Goal: Transaction & Acquisition: Download file/media

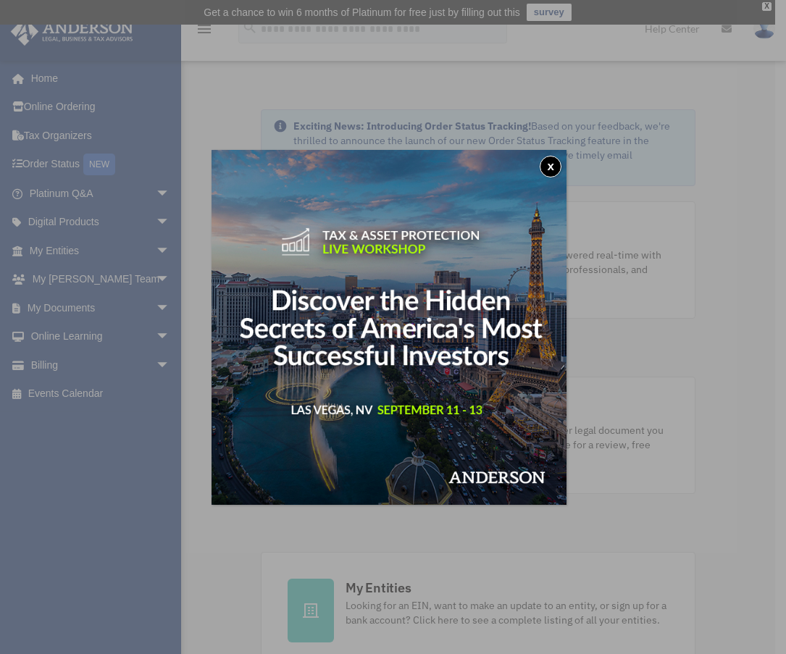
click at [551, 162] on button "x" at bounding box center [551, 167] width 22 height 22
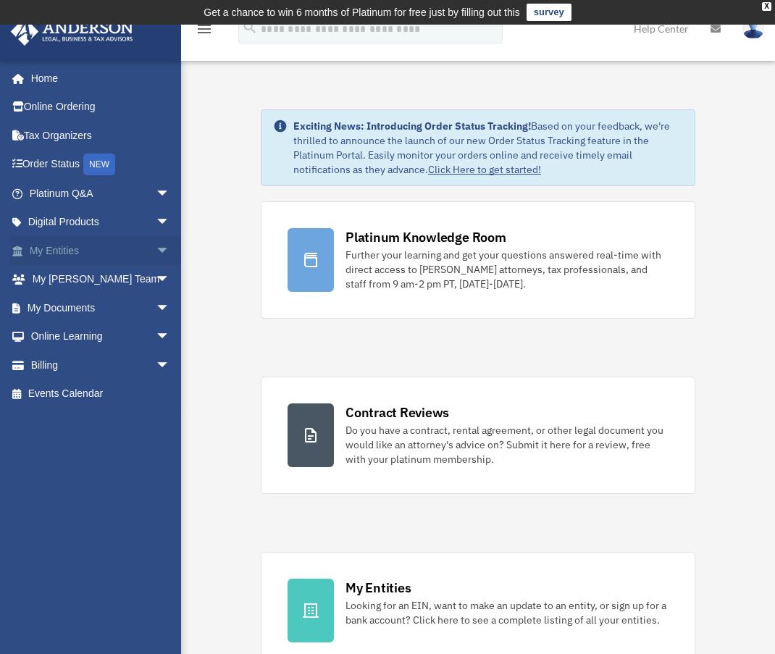
click at [74, 251] on link "My Entities arrow_drop_down" at bounding box center [101, 250] width 182 height 29
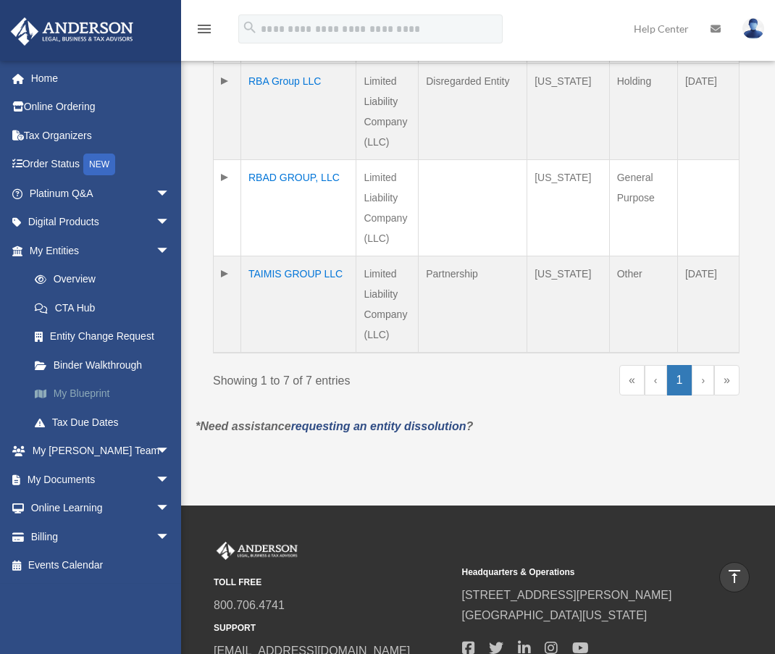
scroll to position [724, 0]
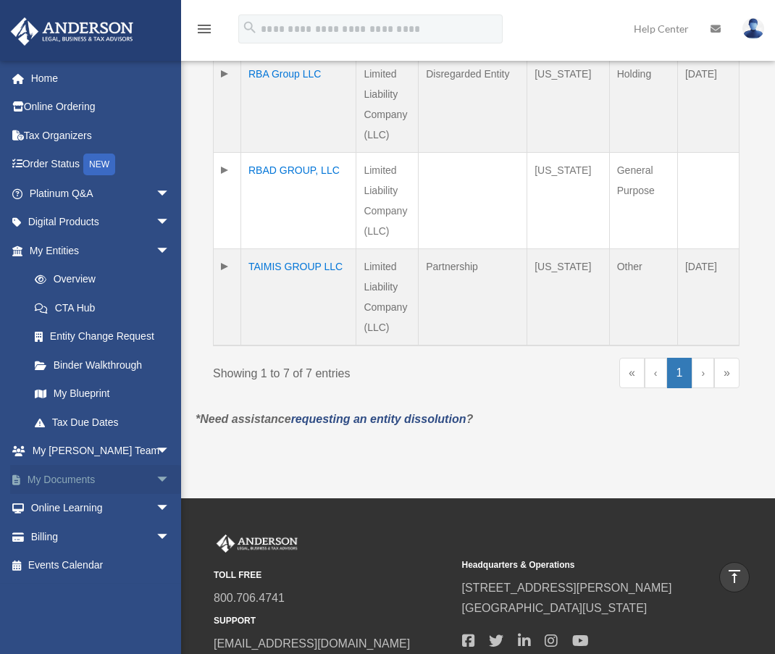
click at [56, 482] on link "My Documents arrow_drop_down" at bounding box center [101, 479] width 182 height 29
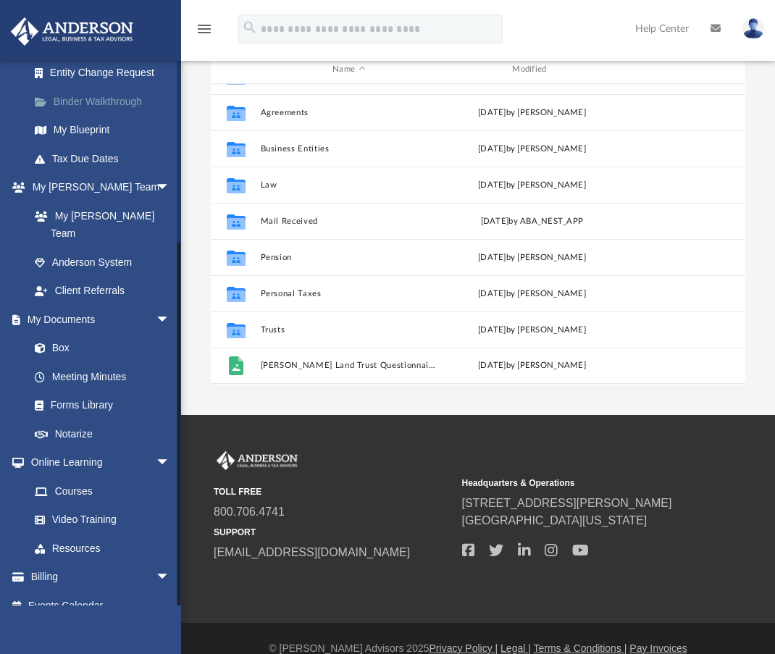
scroll to position [210, 0]
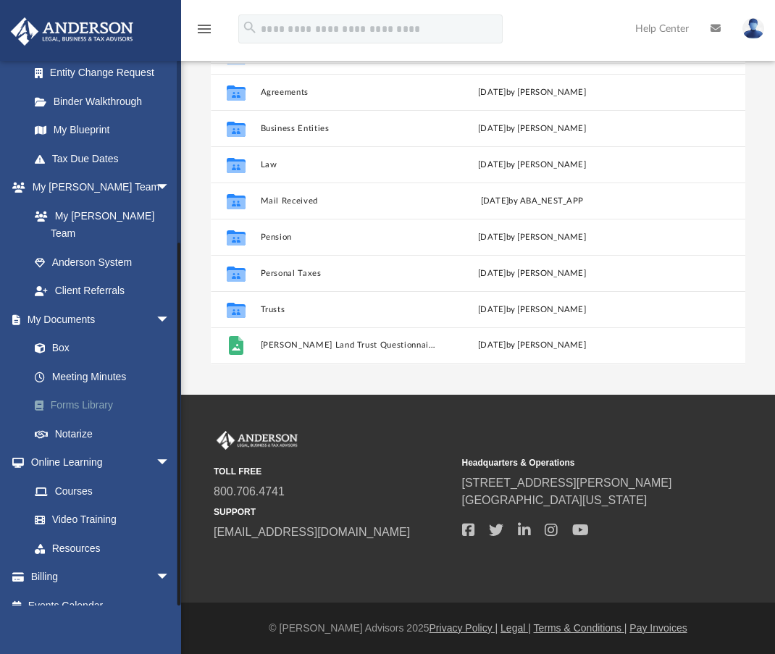
click at [62, 391] on link "Forms Library" at bounding box center [106, 405] width 172 height 29
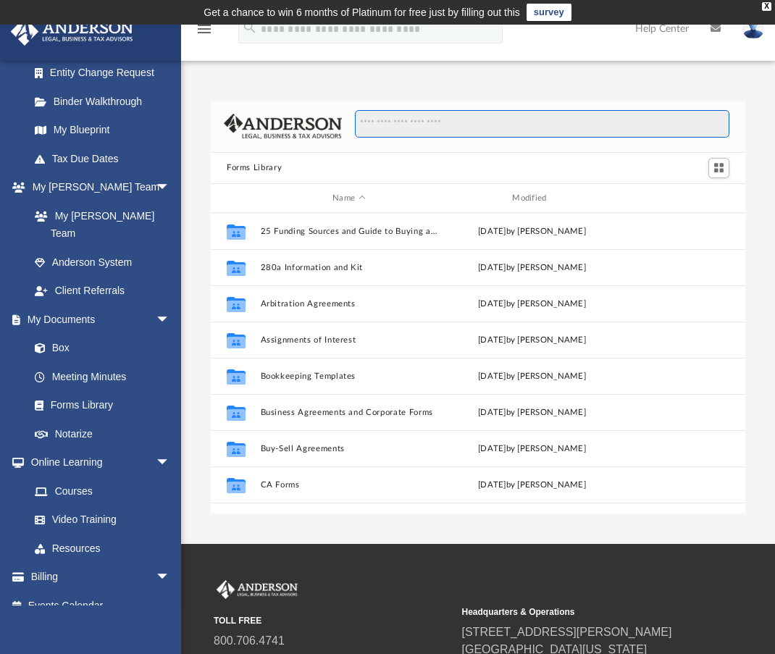
click at [503, 117] on input "Search files and folders" at bounding box center [542, 124] width 374 height 28
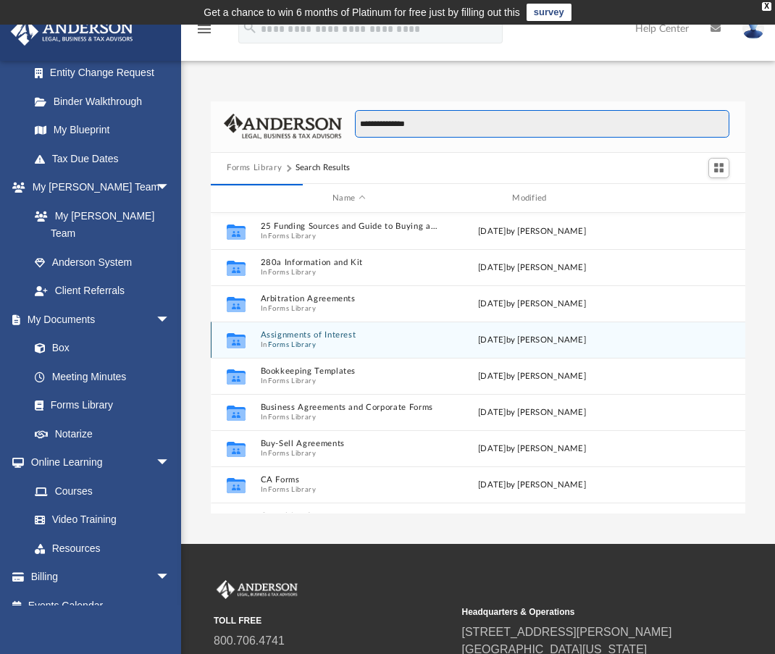
type input "**********"
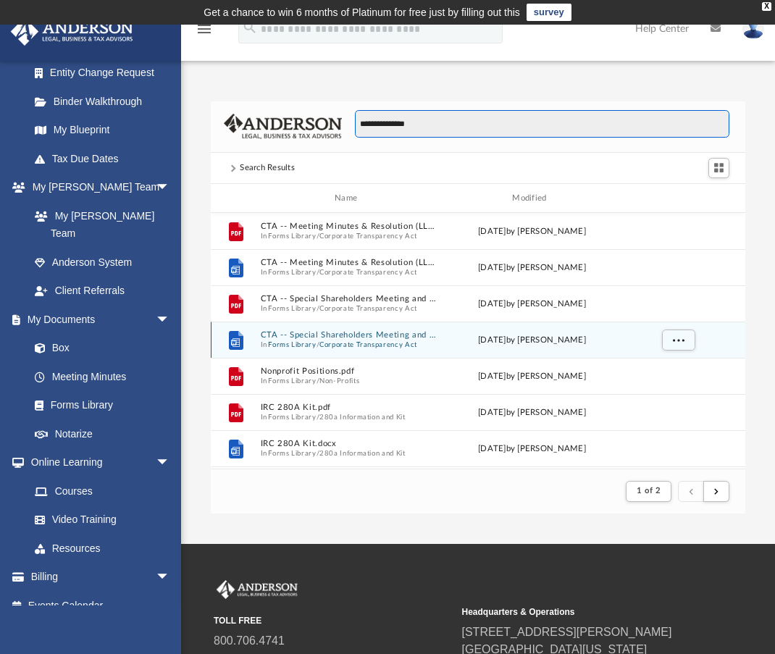
scroll to position [274, 524]
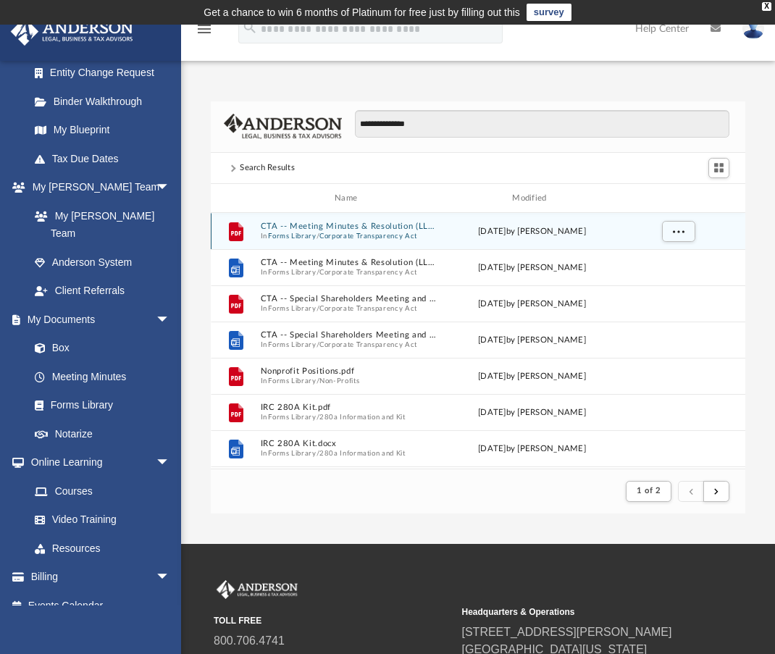
click at [281, 229] on button "CTA -- Meeting Minutes & Resolution (LLC).pdf" at bounding box center [349, 226] width 177 height 9
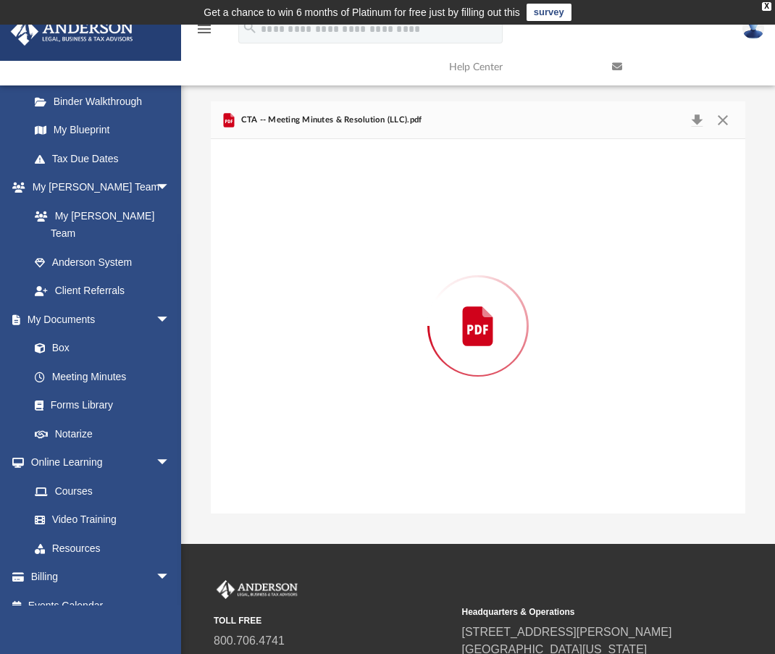
click at [281, 229] on div "Preview" at bounding box center [478, 326] width 535 height 374
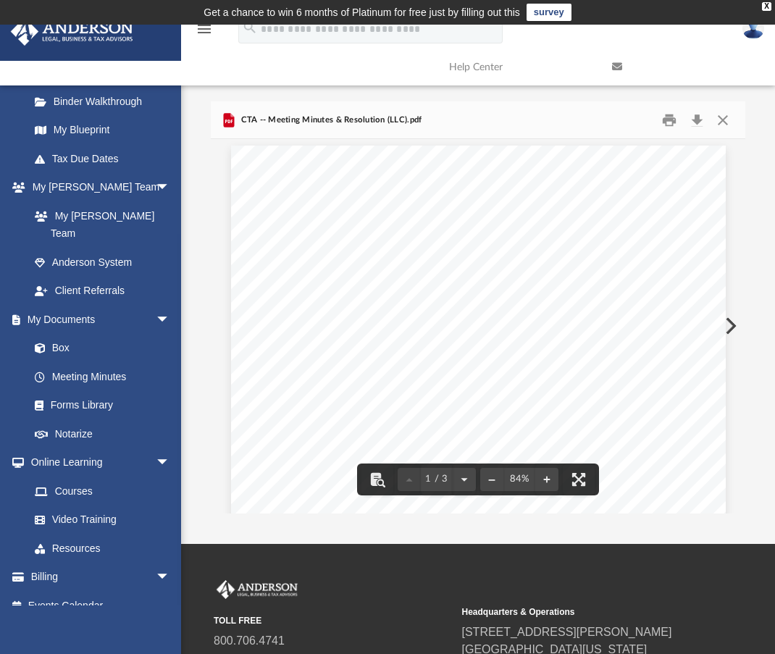
scroll to position [0, 0]
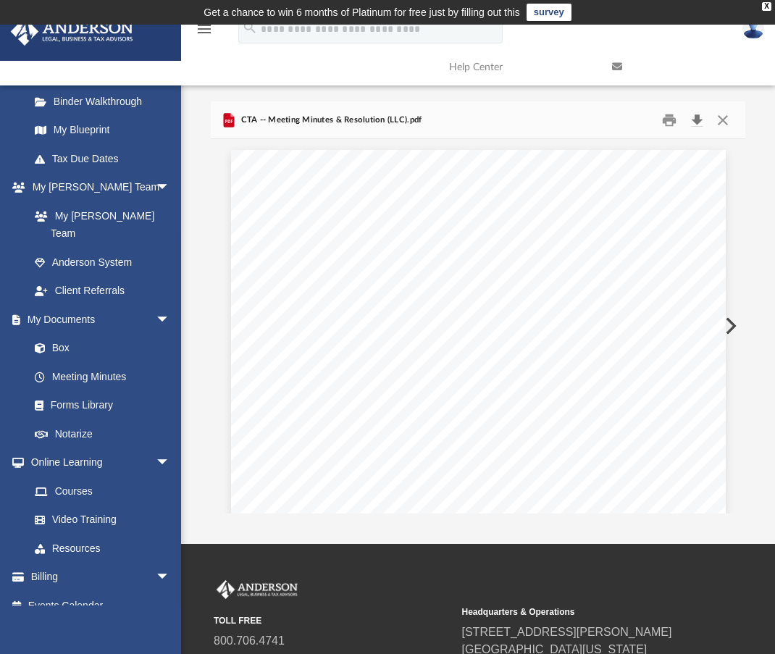
click at [698, 116] on button "Download" at bounding box center [697, 120] width 26 height 22
